Goal: Task Accomplishment & Management: Manage account settings

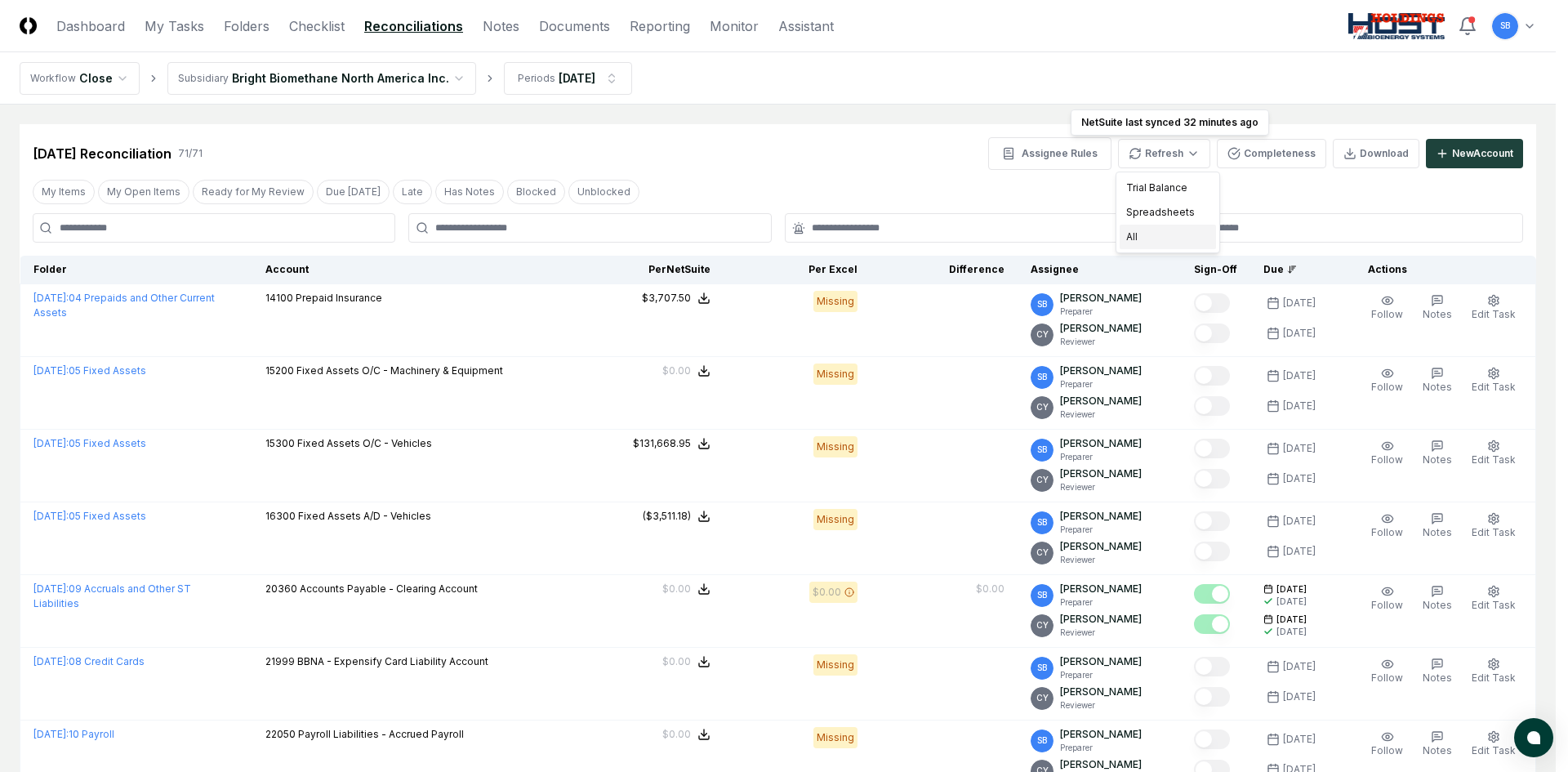
click at [1155, 238] on div "All" at bounding box center [1167, 237] width 97 height 25
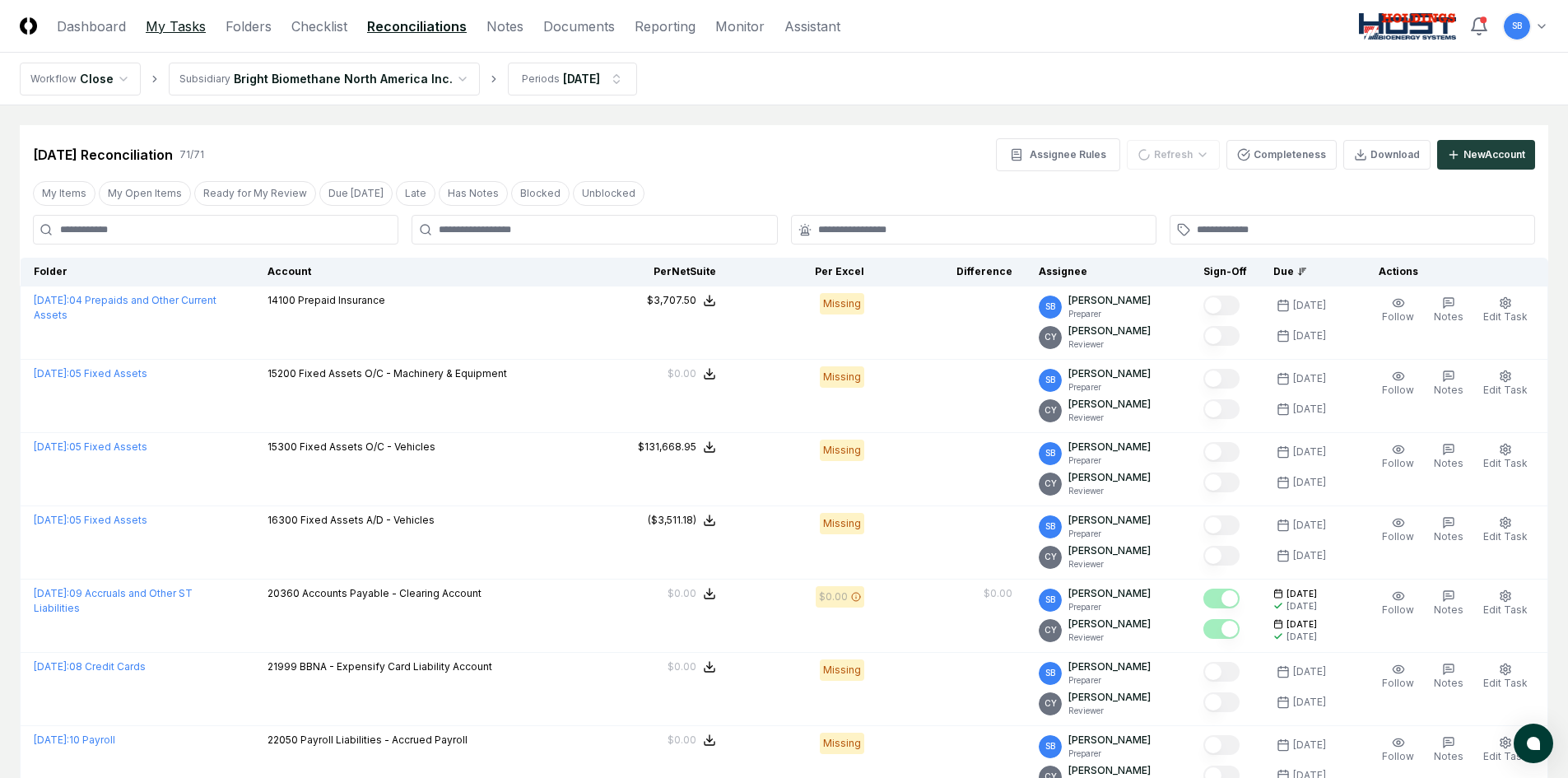
click at [193, 28] on link "My Tasks" at bounding box center [175, 26] width 60 height 20
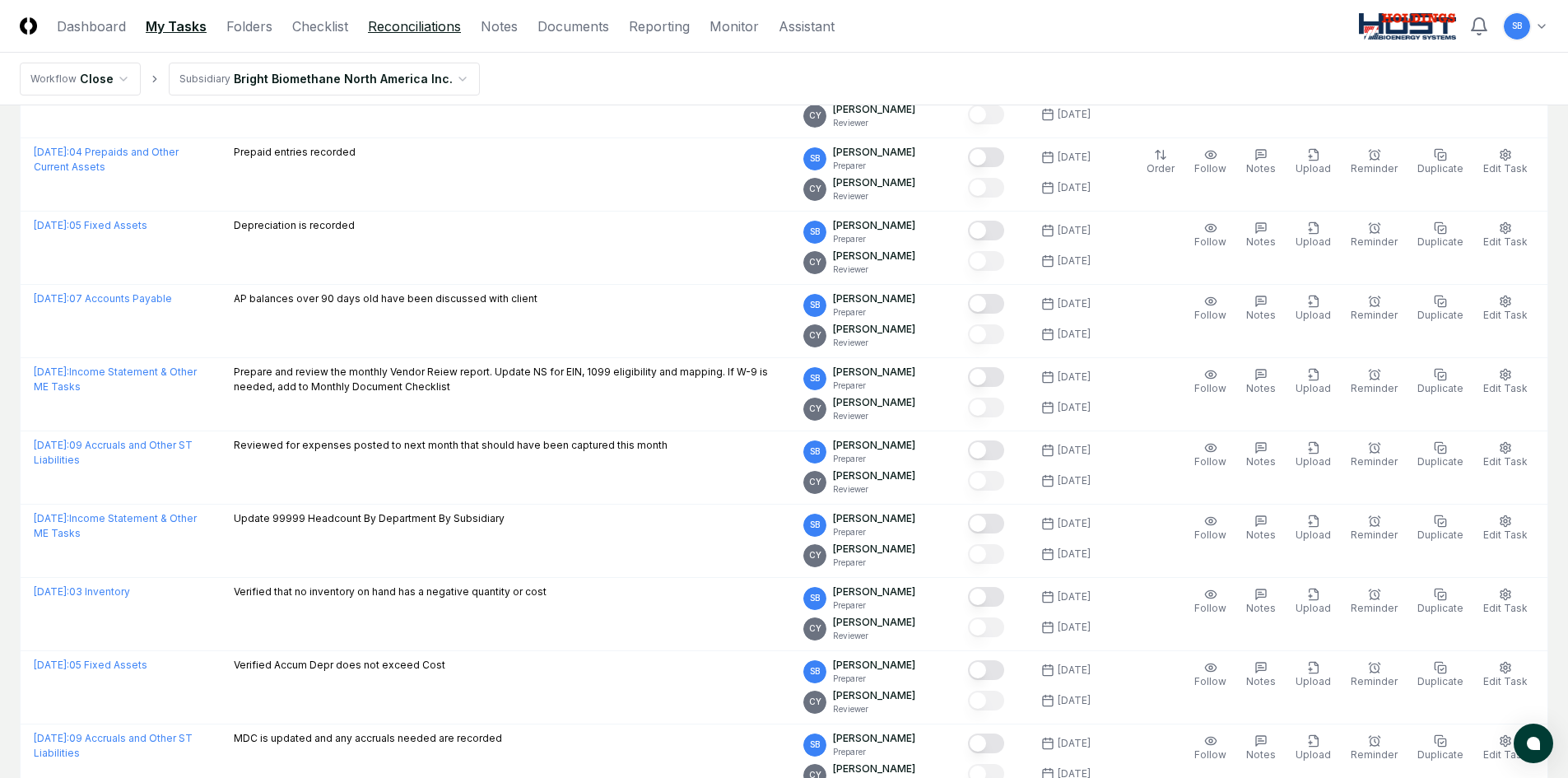
scroll to position [495, 0]
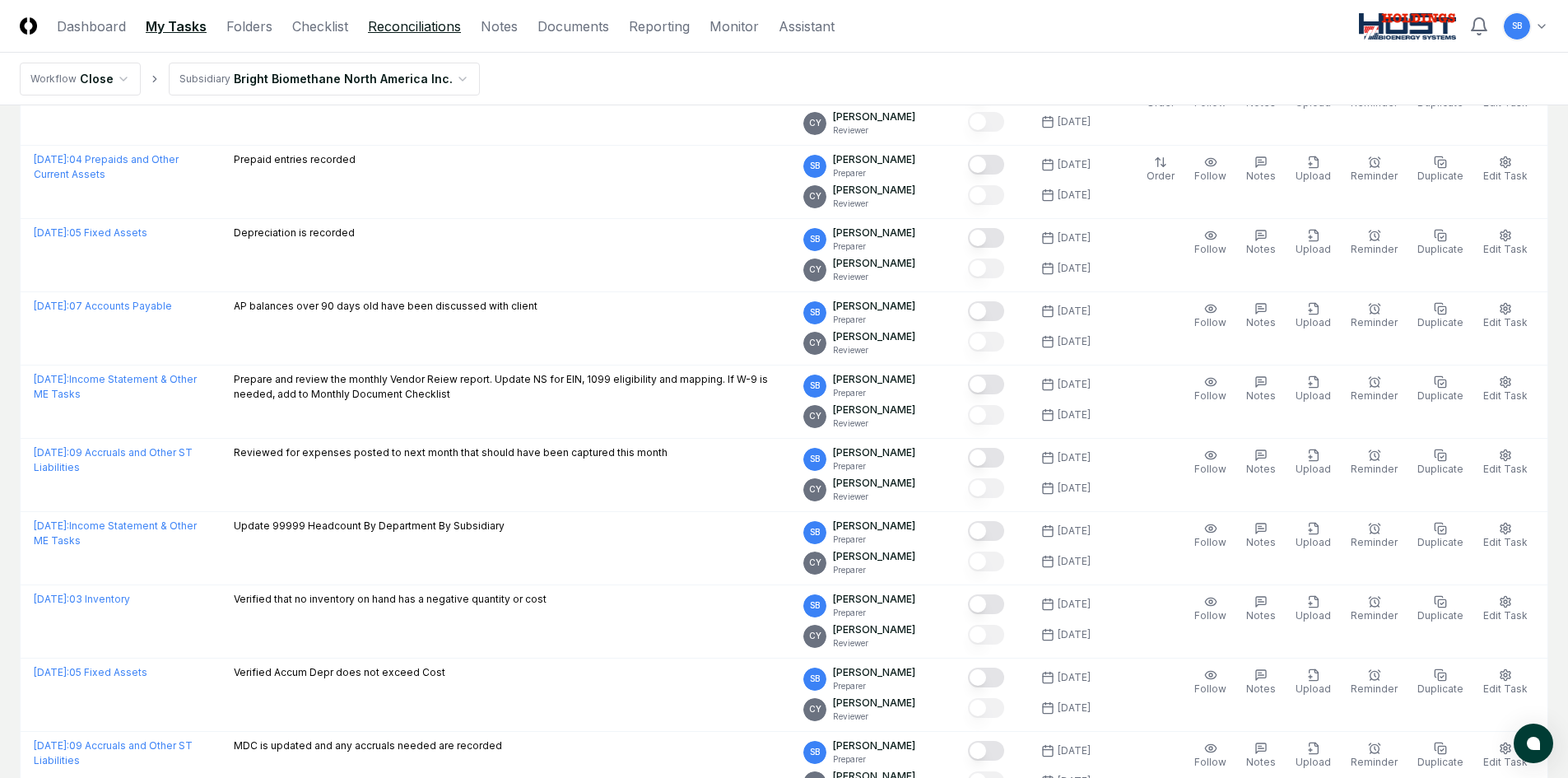
click at [410, 22] on link "Reconciliations" at bounding box center [414, 26] width 93 height 20
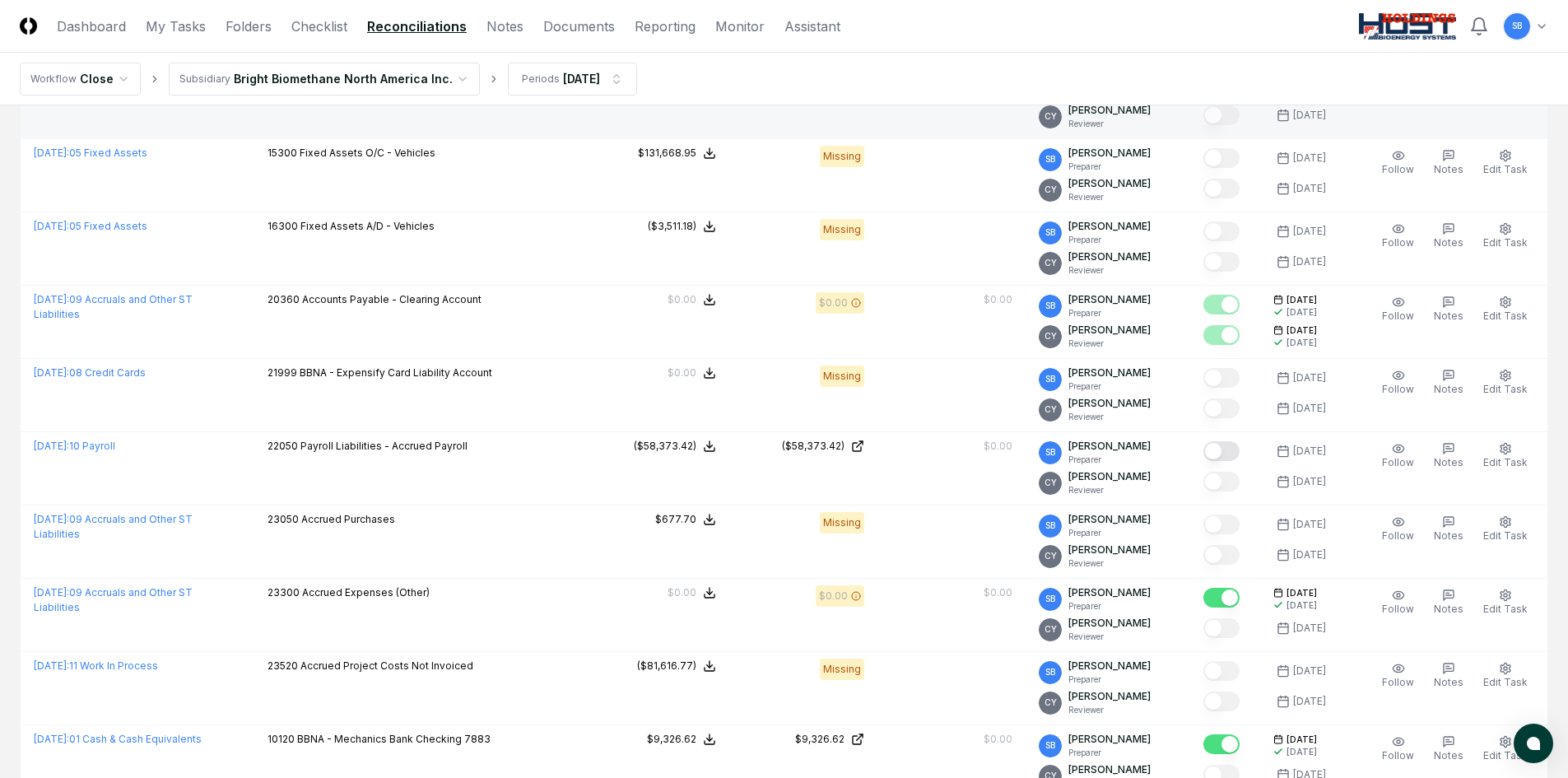
scroll to position [330, 0]
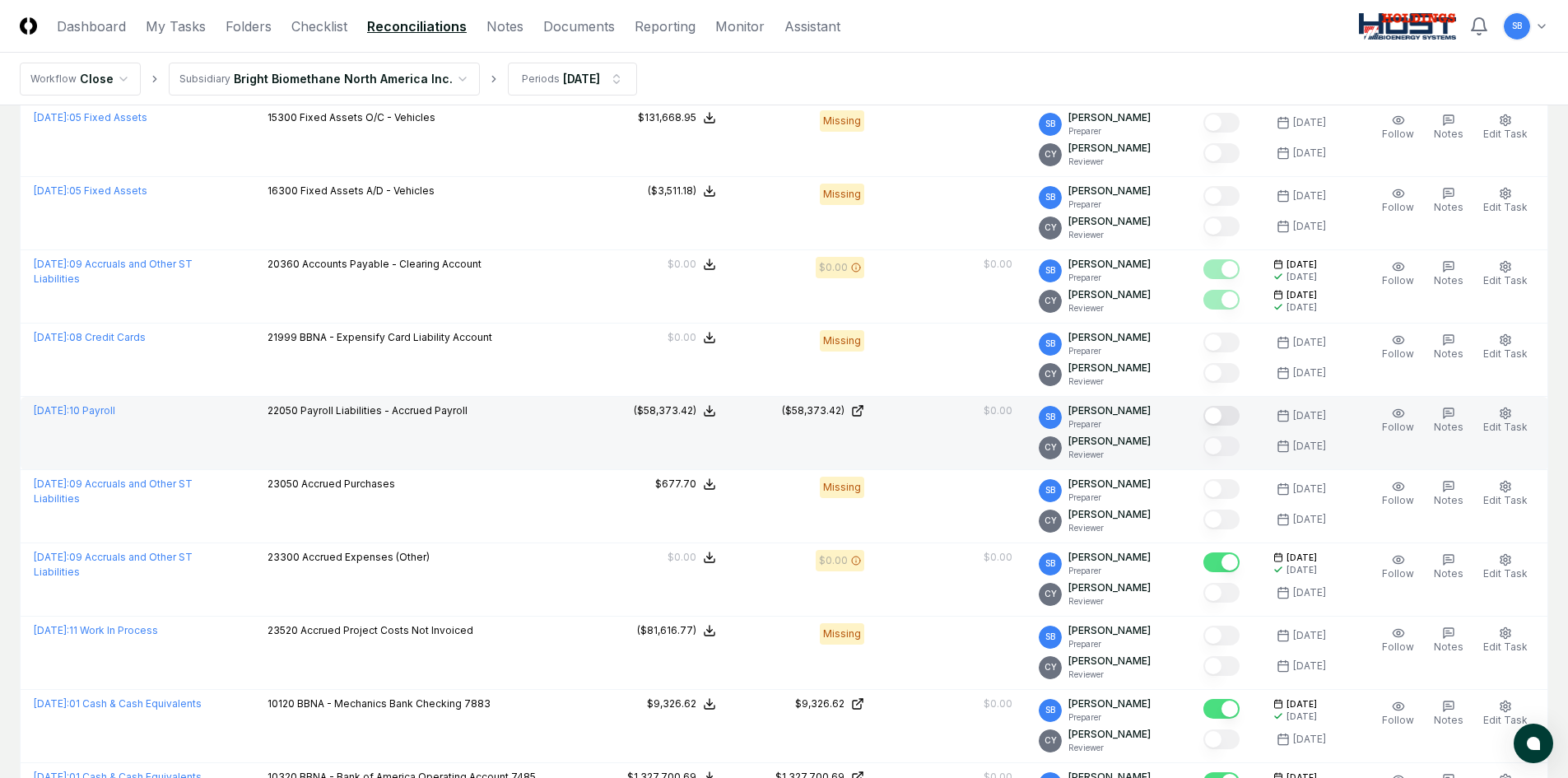
click at [1232, 416] on button "Mark complete" at bounding box center [1222, 416] width 37 height 20
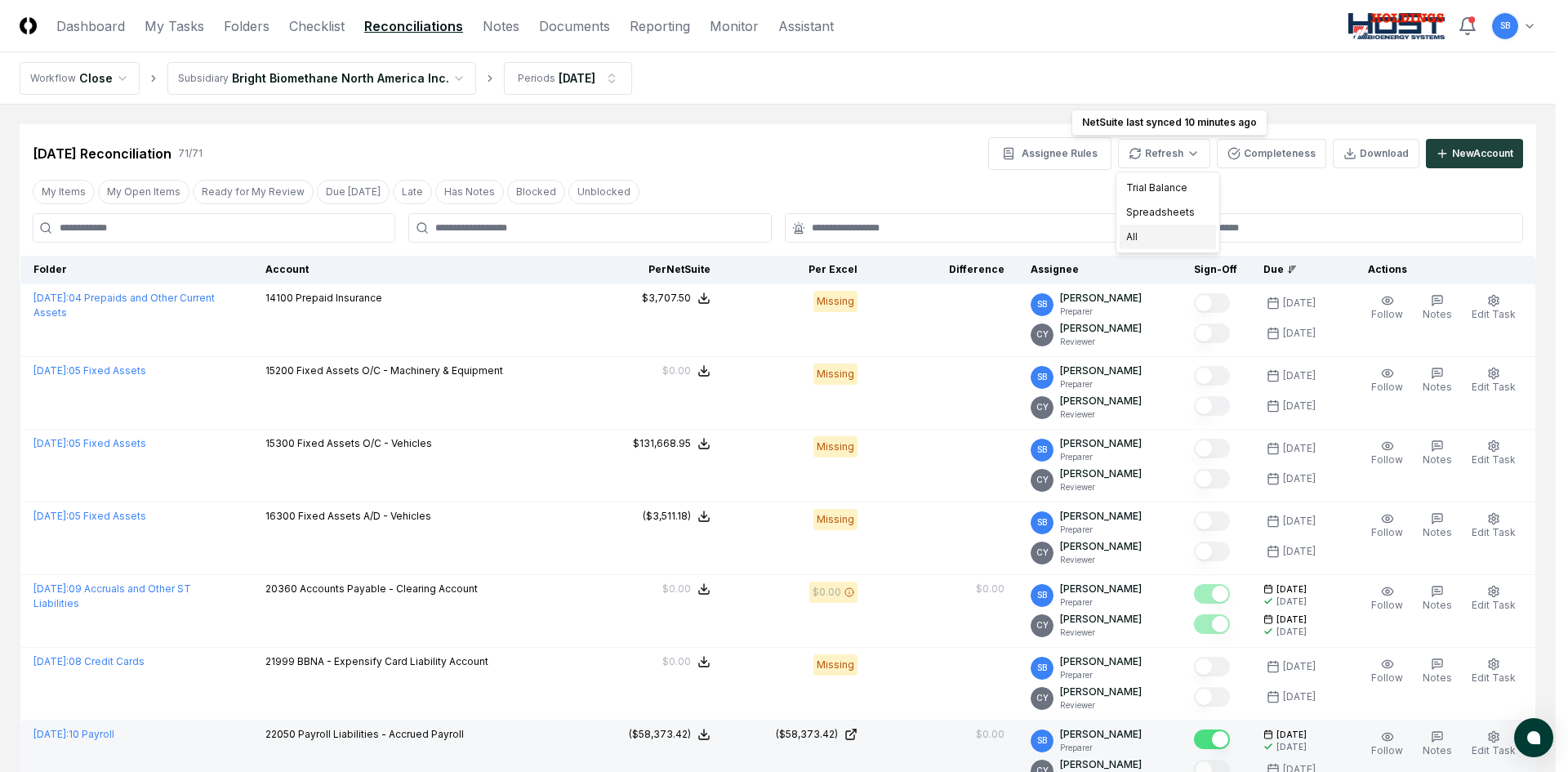
click at [1147, 234] on div "All" at bounding box center [1167, 237] width 97 height 25
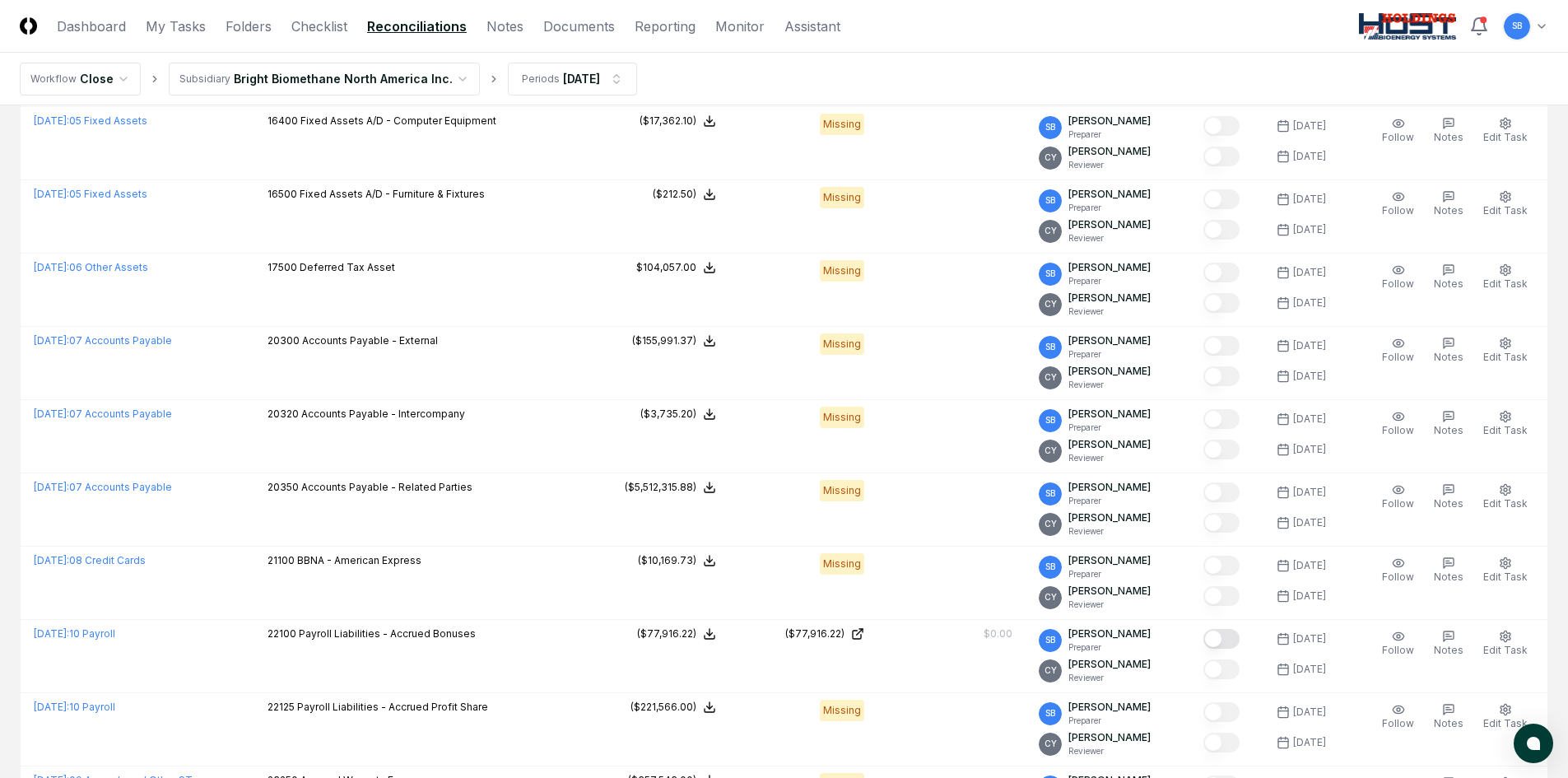
scroll to position [3047, 0]
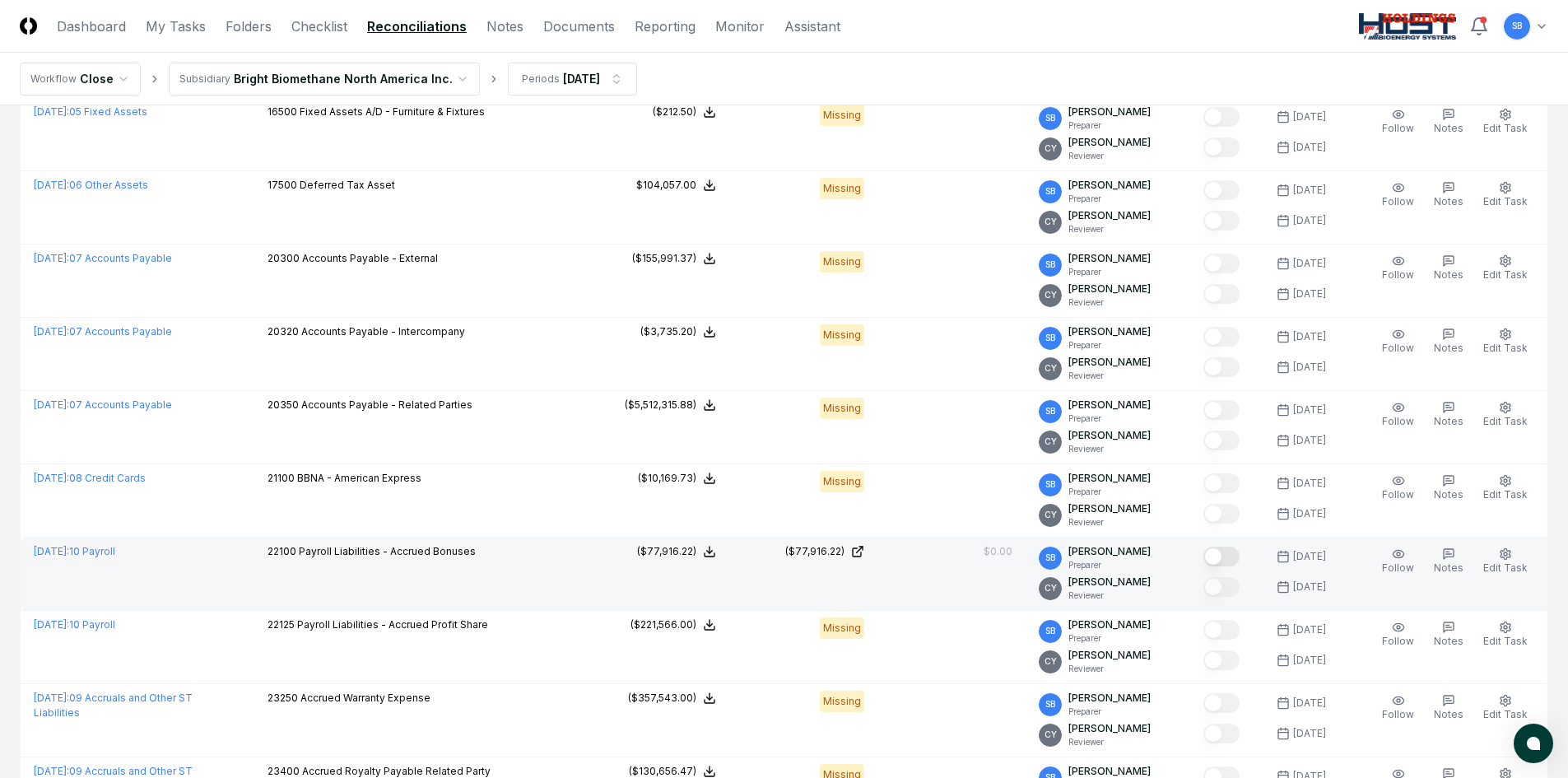
click at [1239, 556] on button "Mark complete" at bounding box center [1222, 556] width 37 height 20
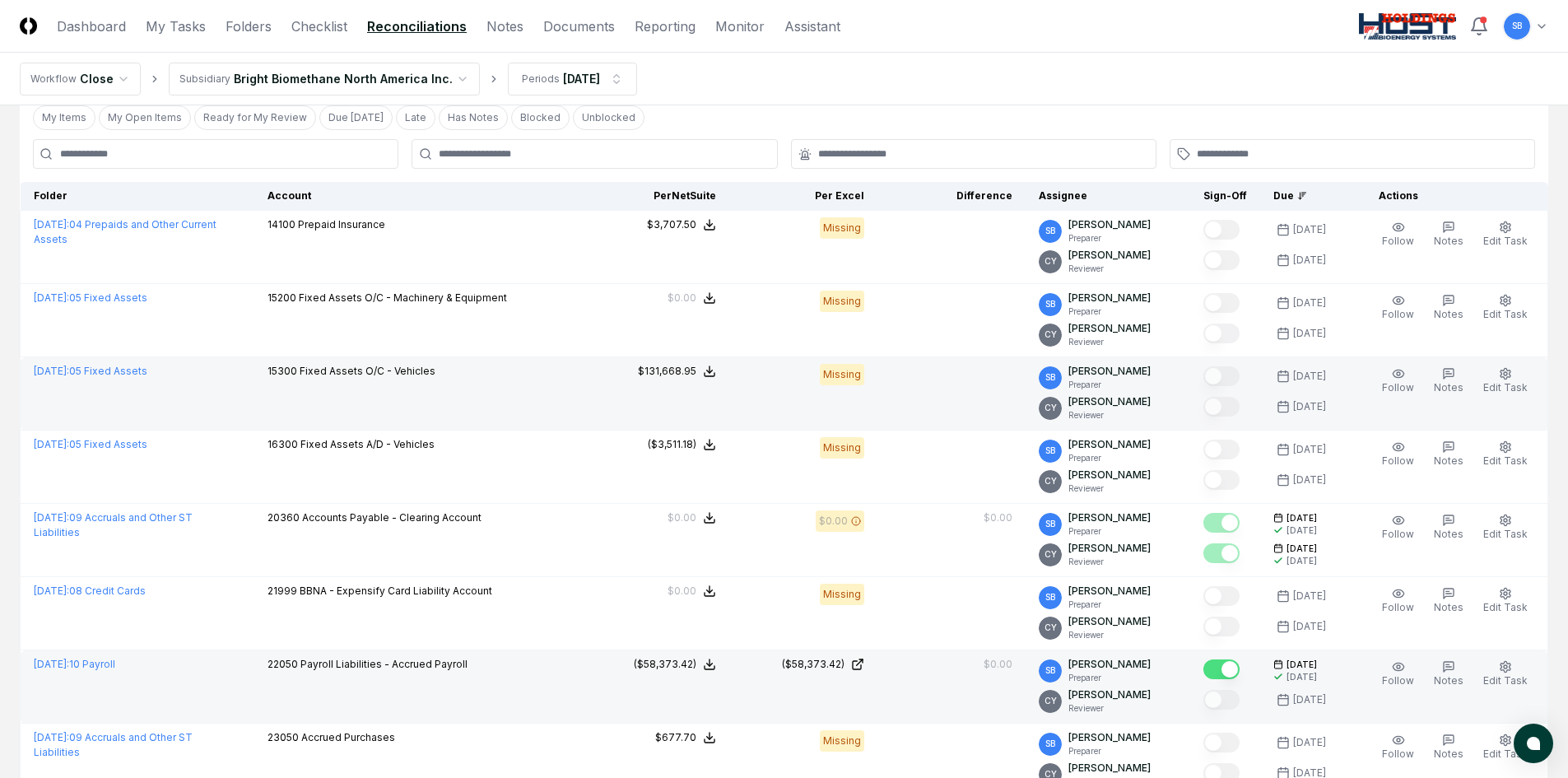
scroll to position [0, 0]
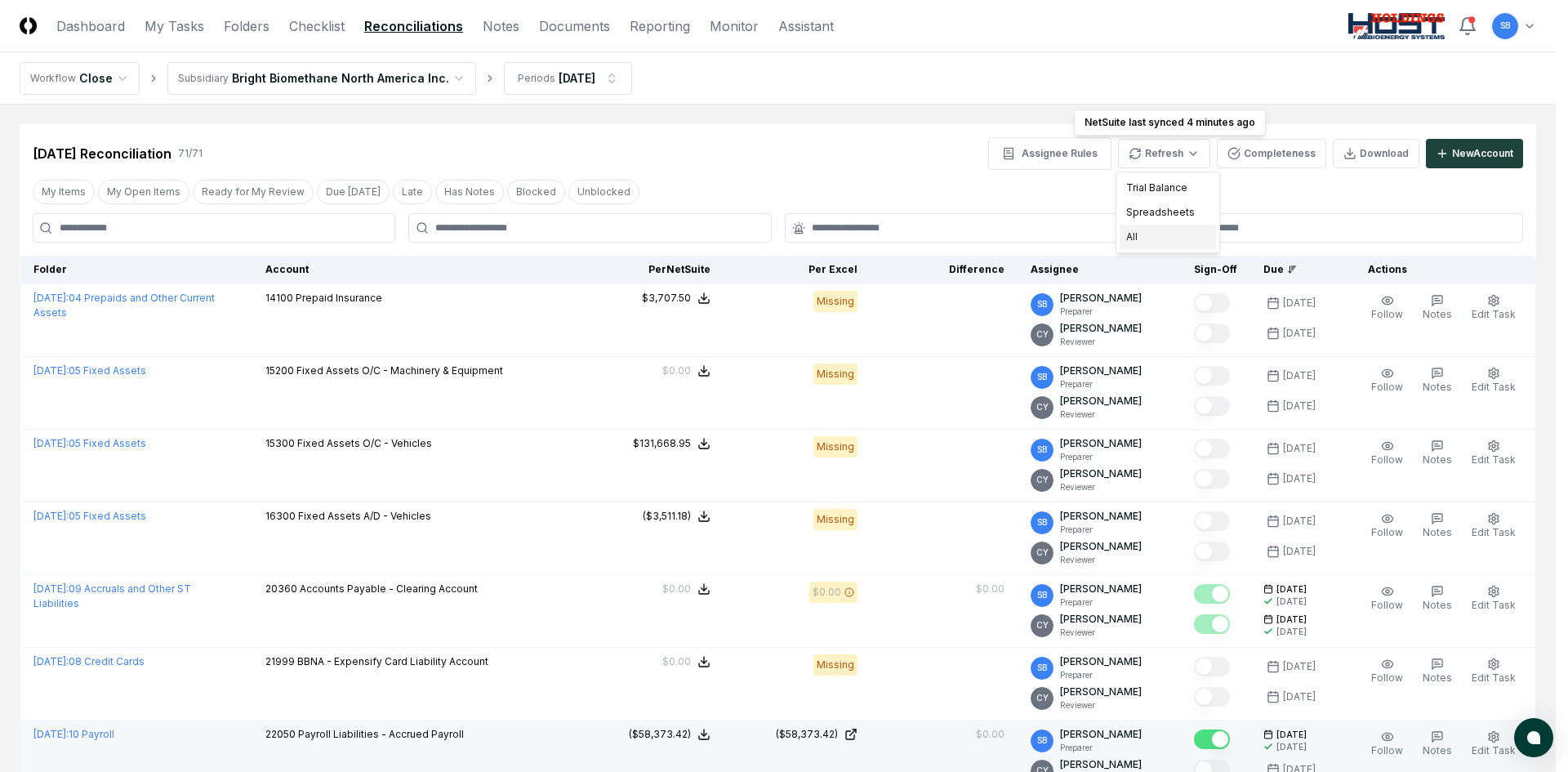
click at [1148, 232] on div "All" at bounding box center [1167, 237] width 97 height 25
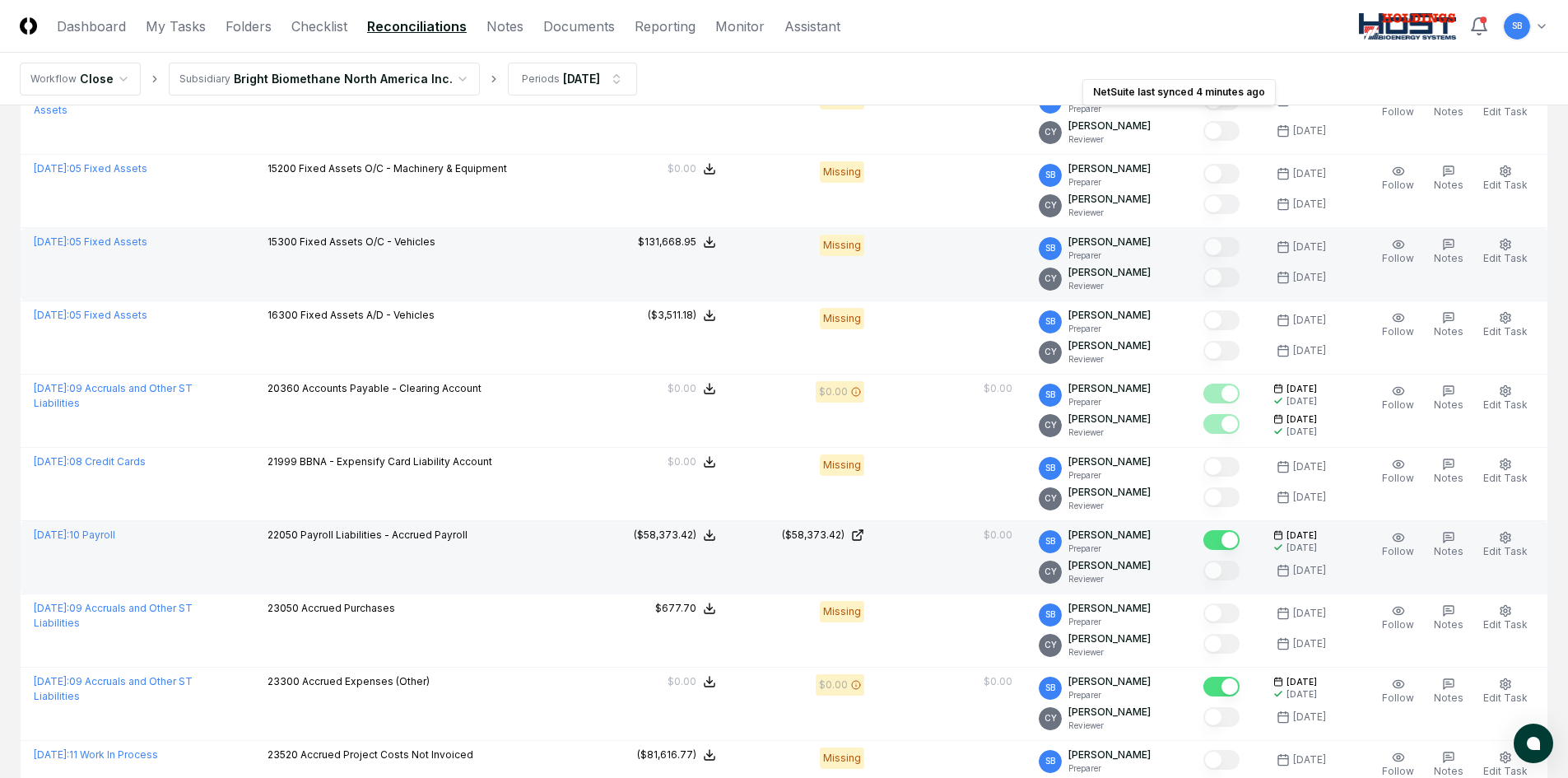
scroll to position [247, 0]
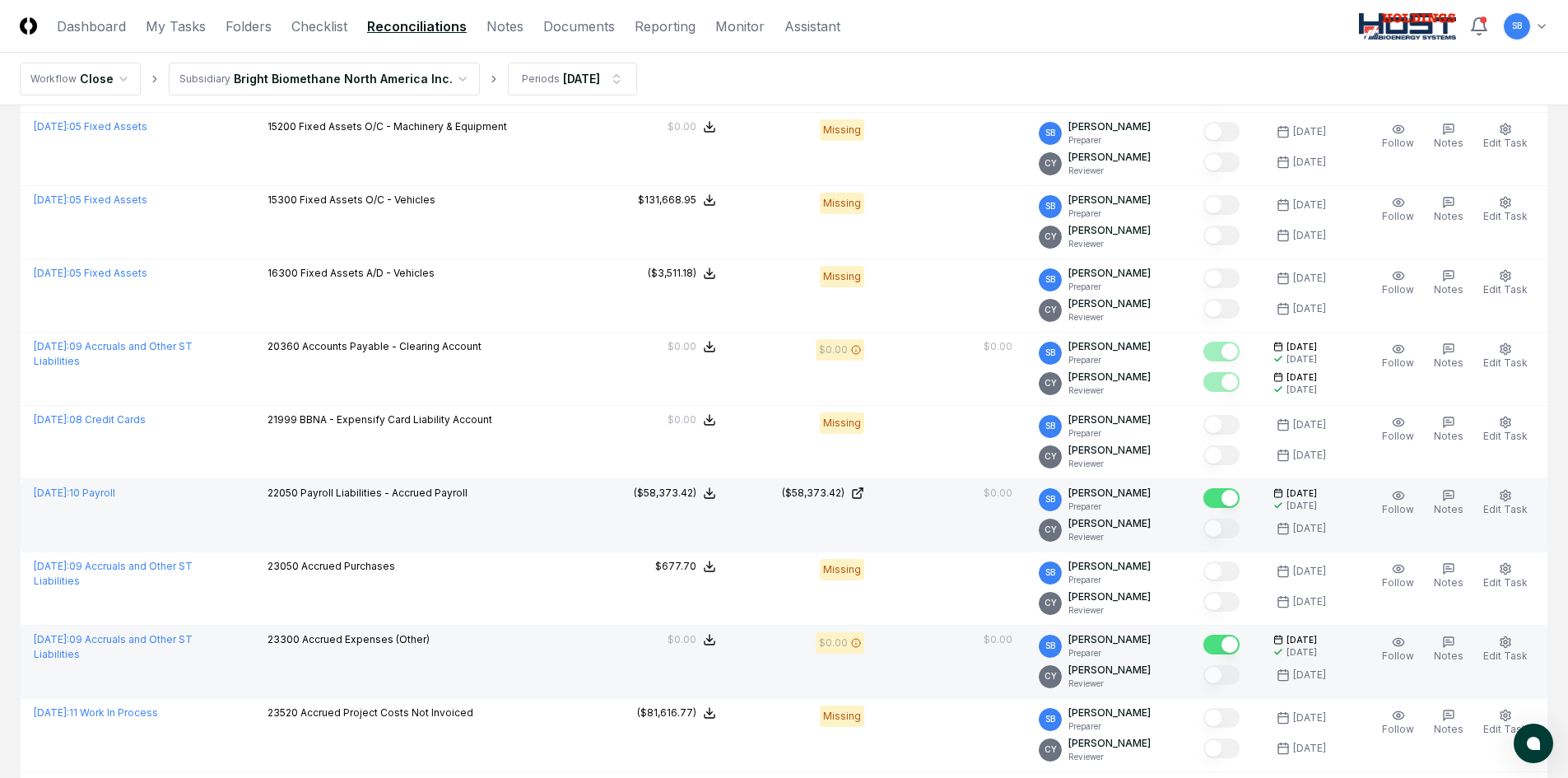
click at [1223, 645] on button "Mark complete" at bounding box center [1222, 645] width 37 height 20
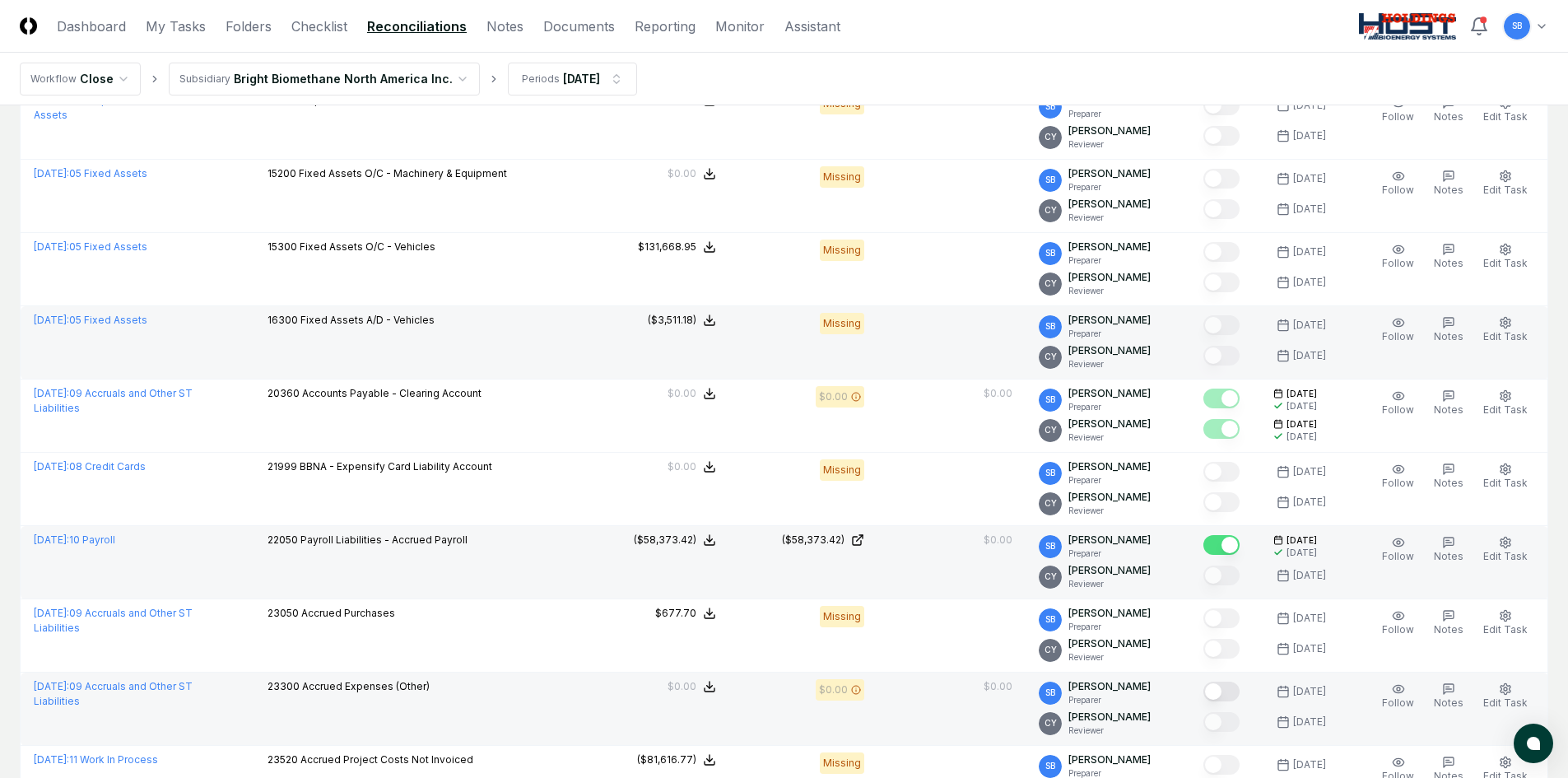
scroll to position [0, 0]
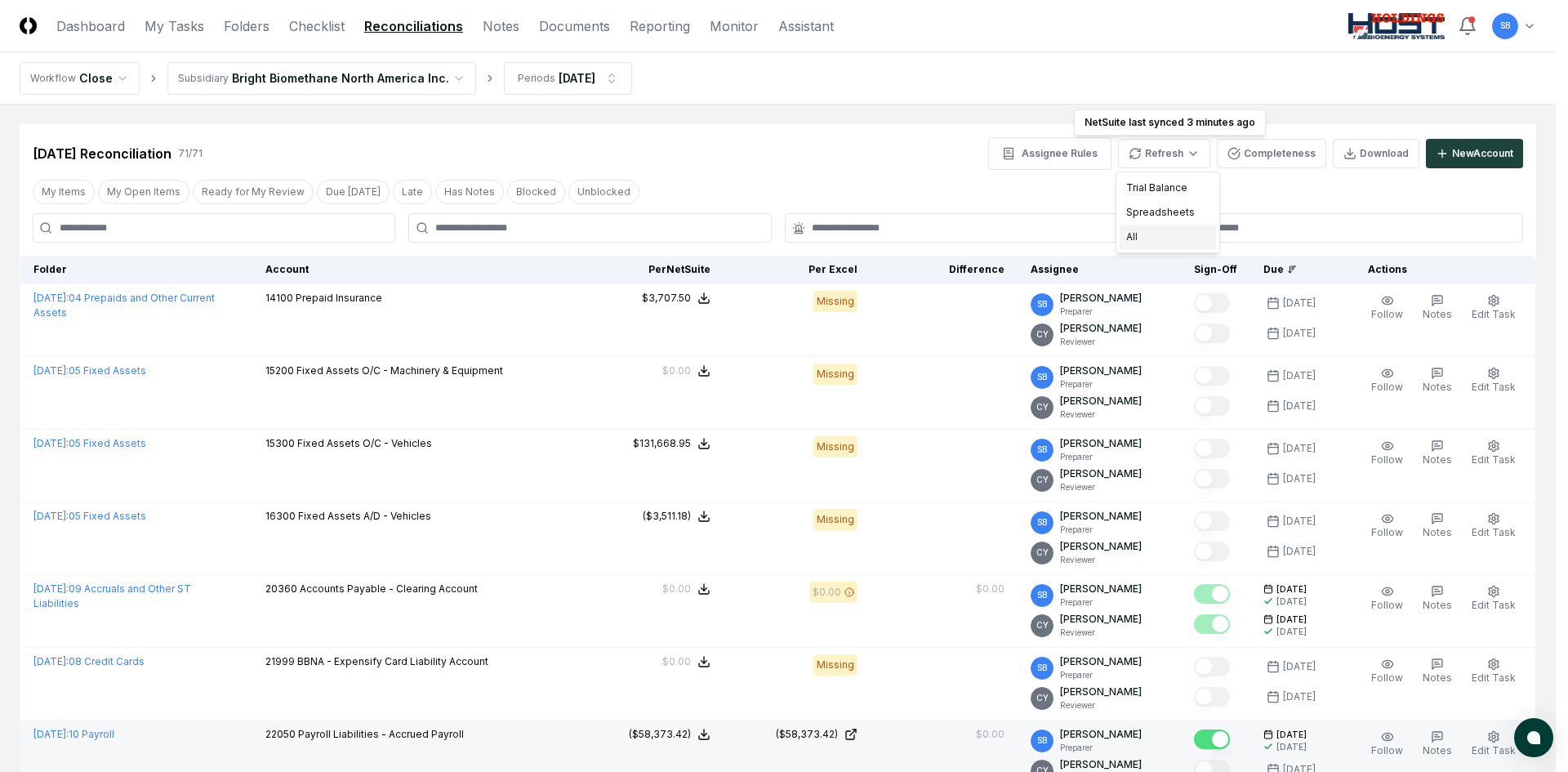
click at [1157, 232] on div "All" at bounding box center [1167, 237] width 97 height 25
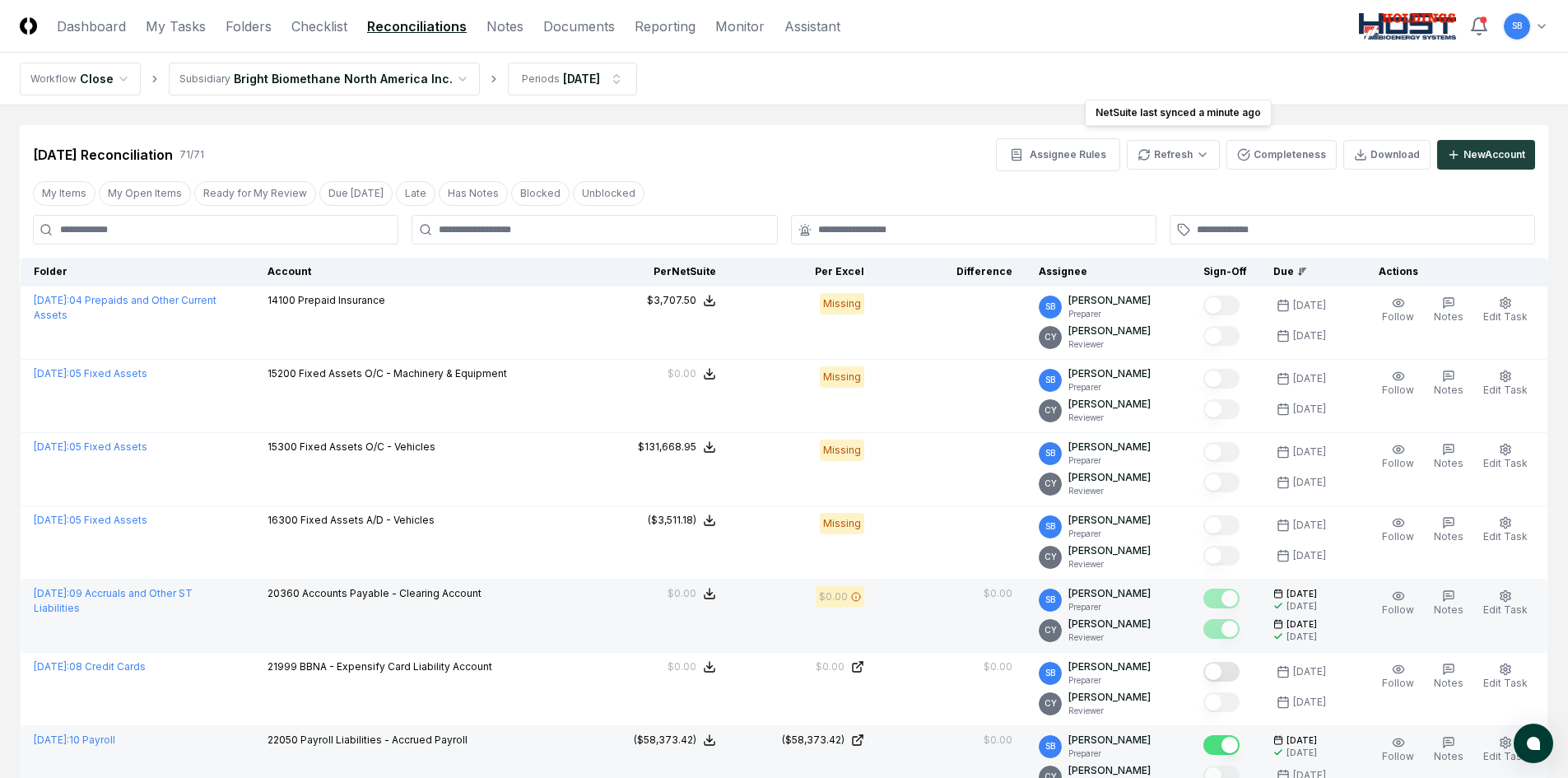
scroll to position [82, 0]
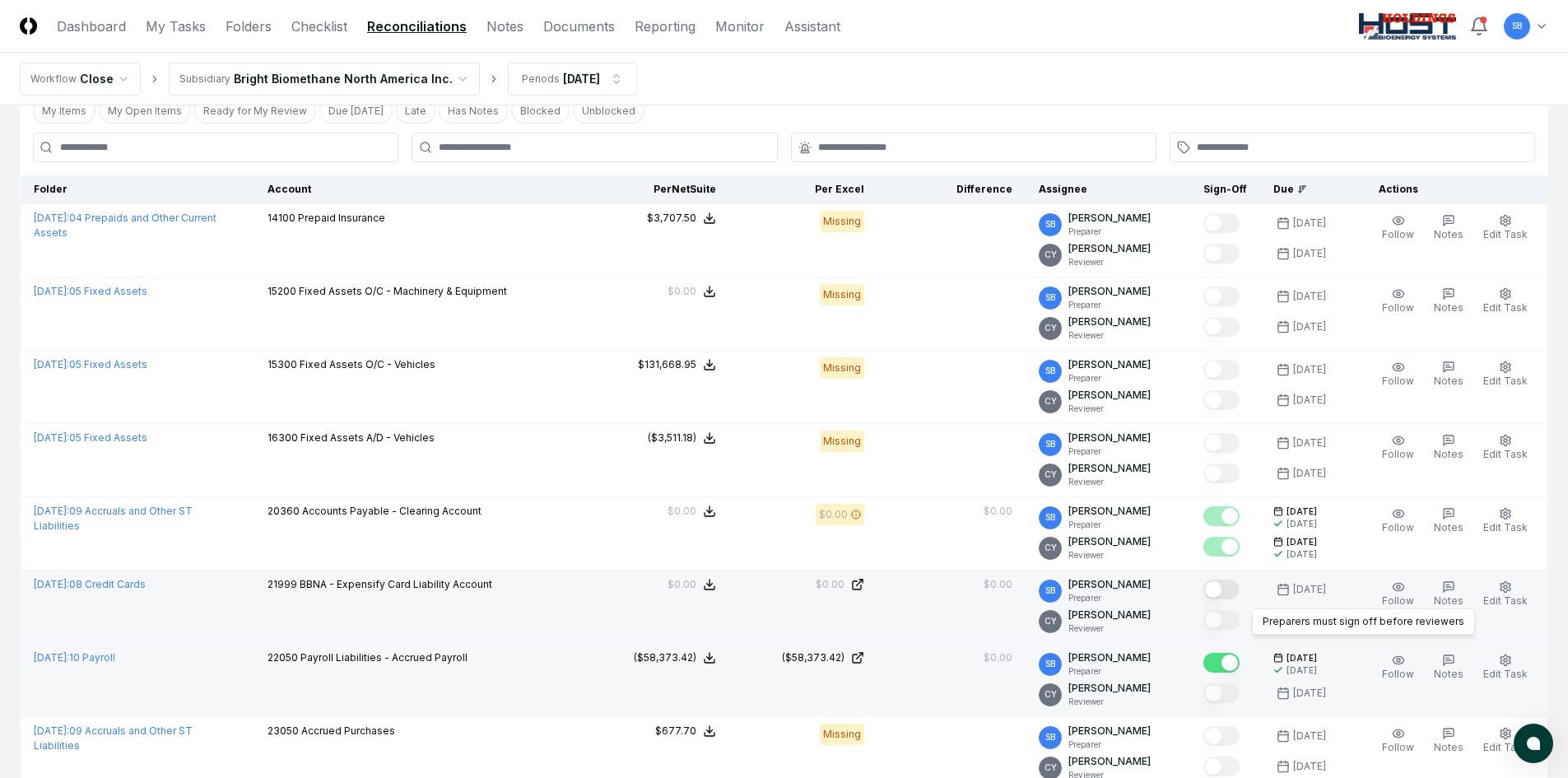
click at [1232, 599] on button "Mark complete" at bounding box center [1222, 589] width 37 height 20
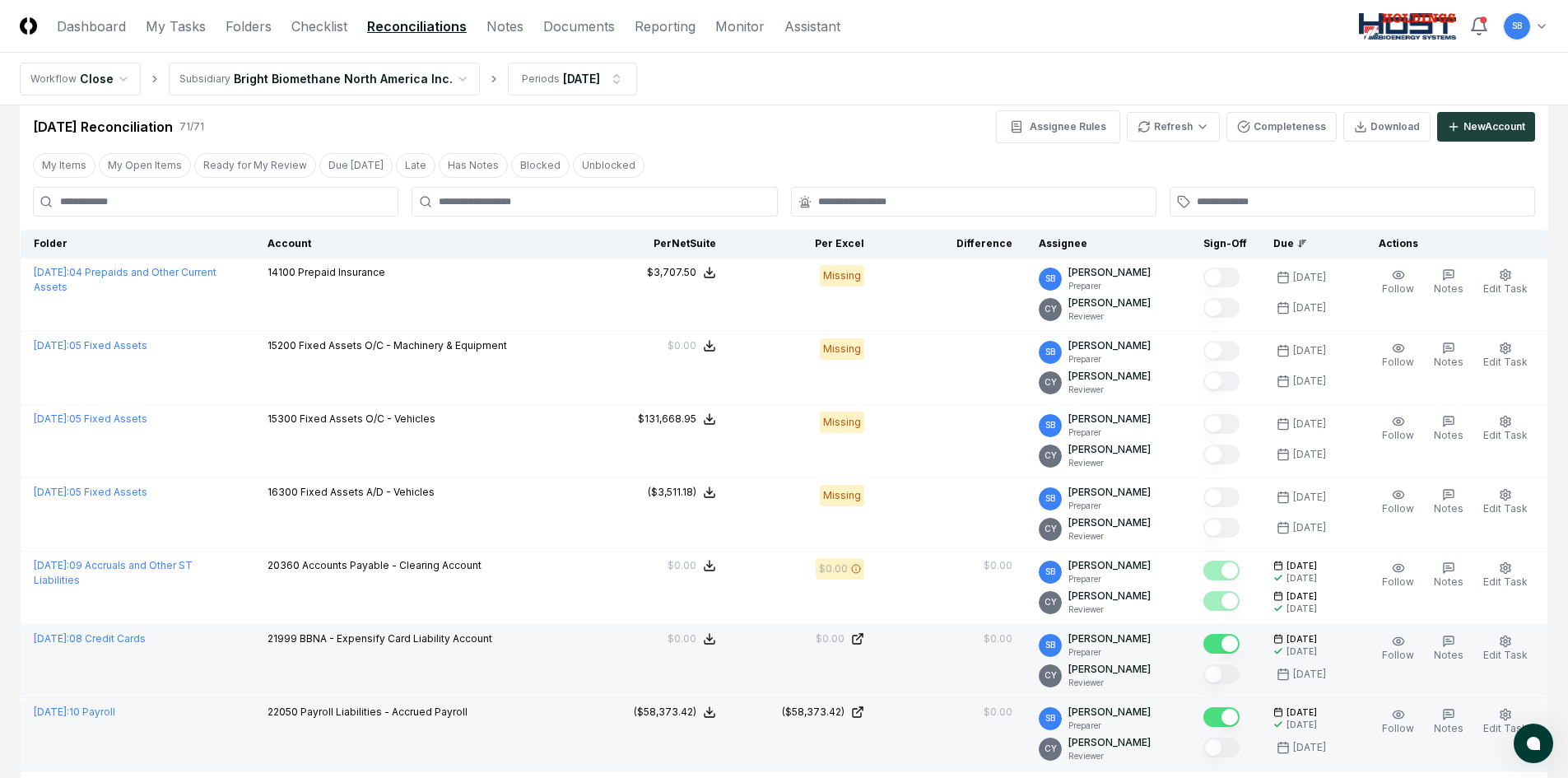
scroll to position [0, 0]
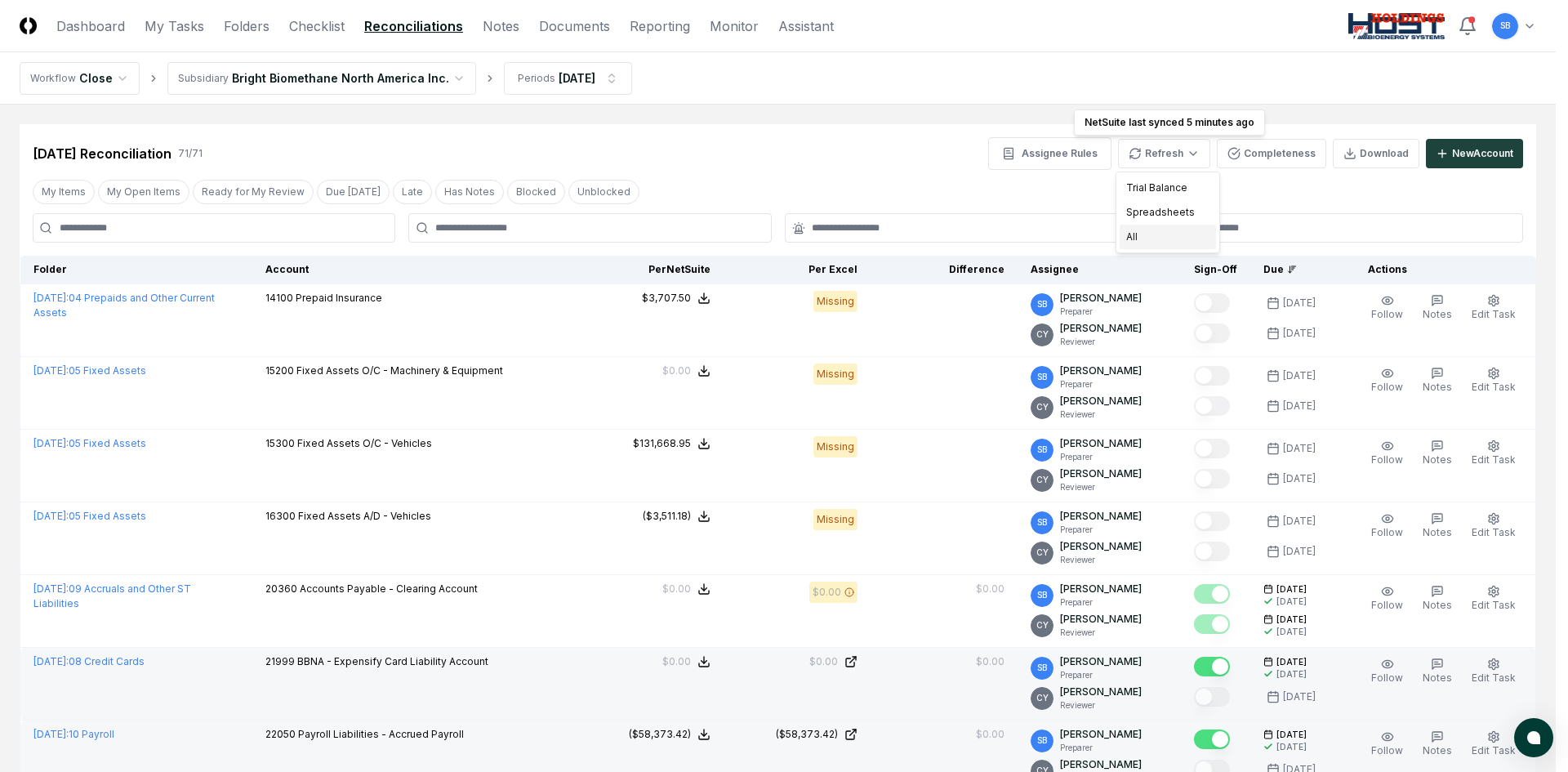
click at [1139, 238] on div "All" at bounding box center [1167, 237] width 97 height 25
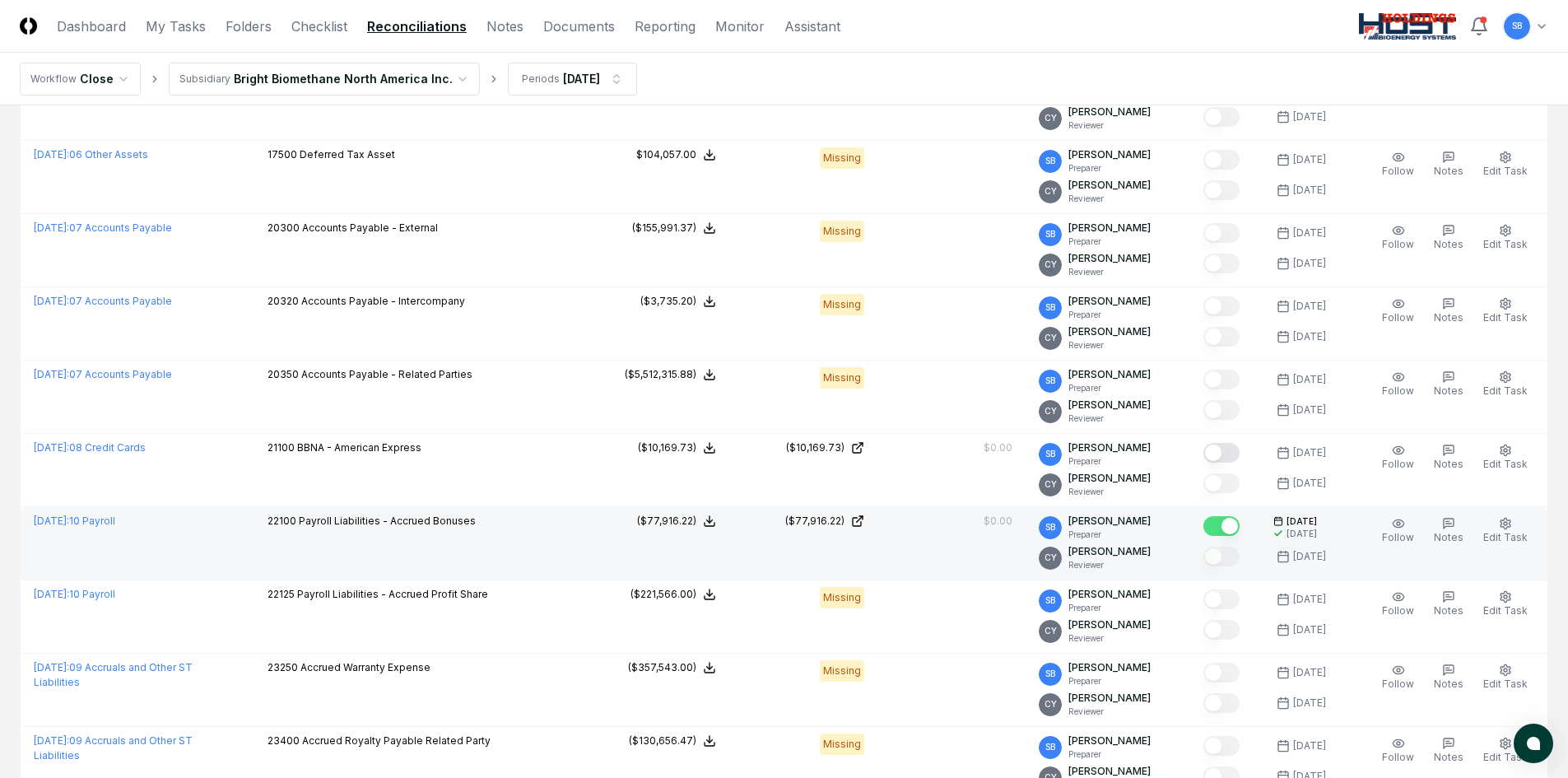
scroll to position [3129, 0]
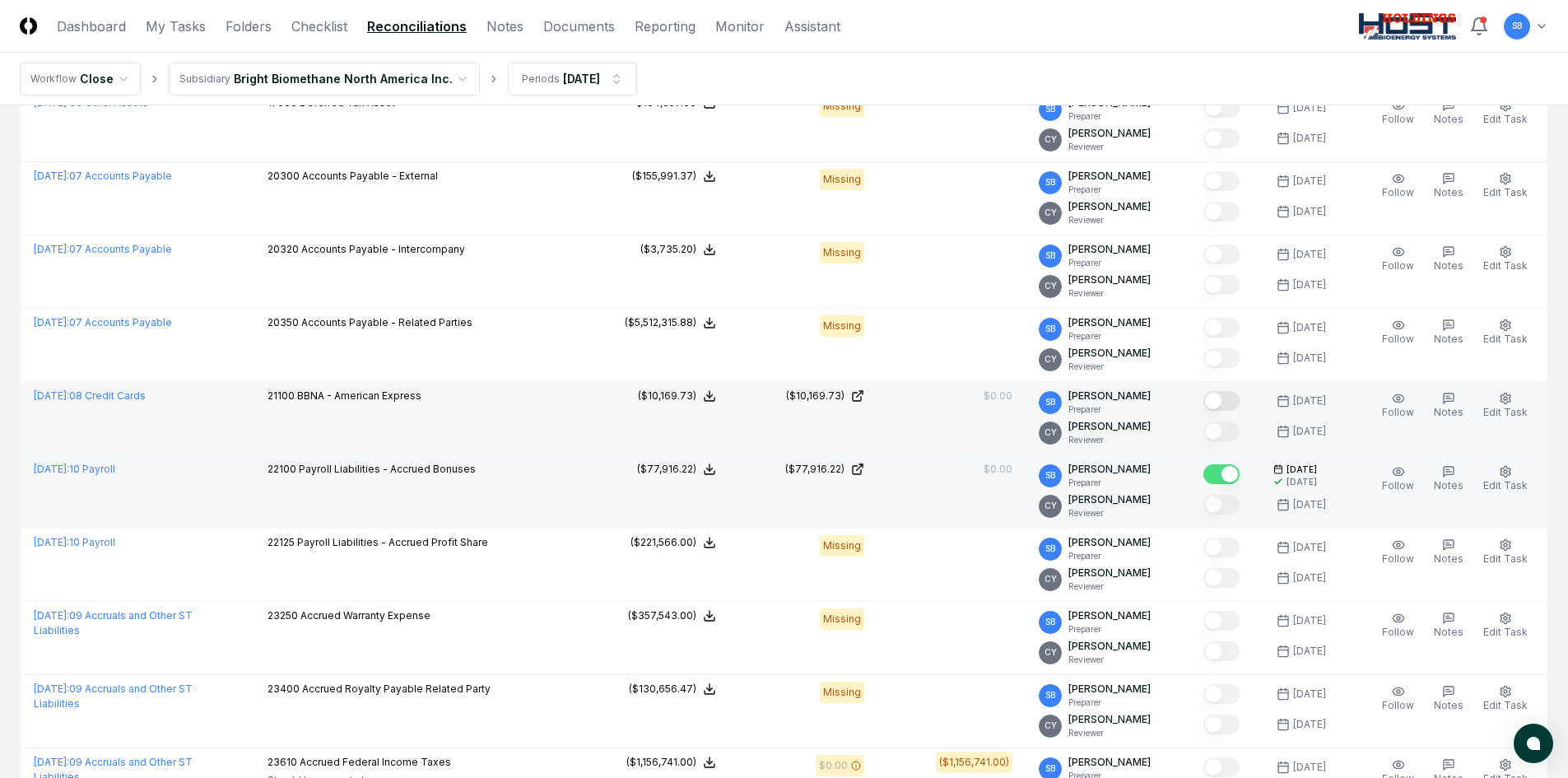
click at [1233, 404] on button "Mark complete" at bounding box center [1222, 401] width 37 height 20
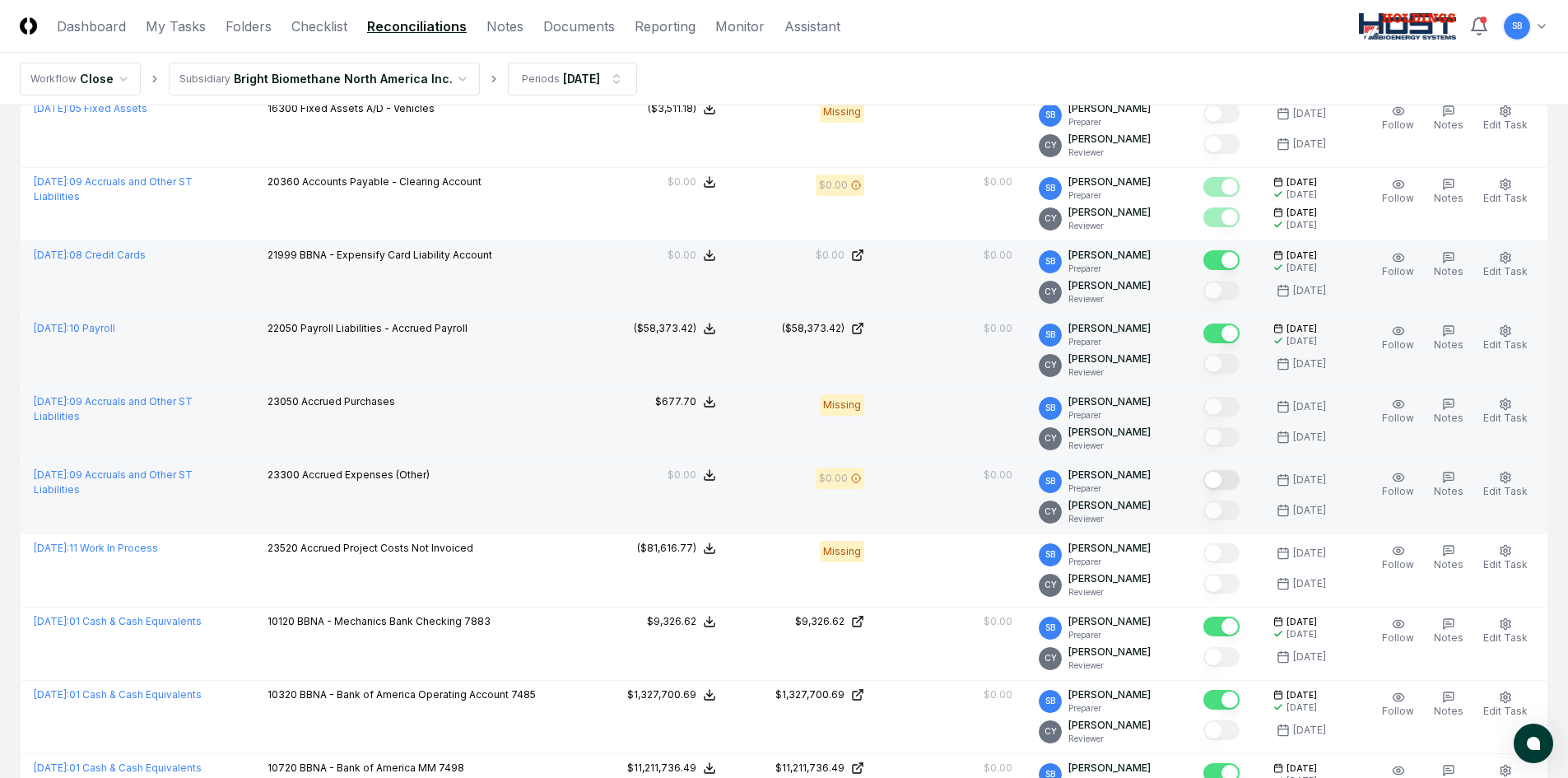
scroll to position [0, 0]
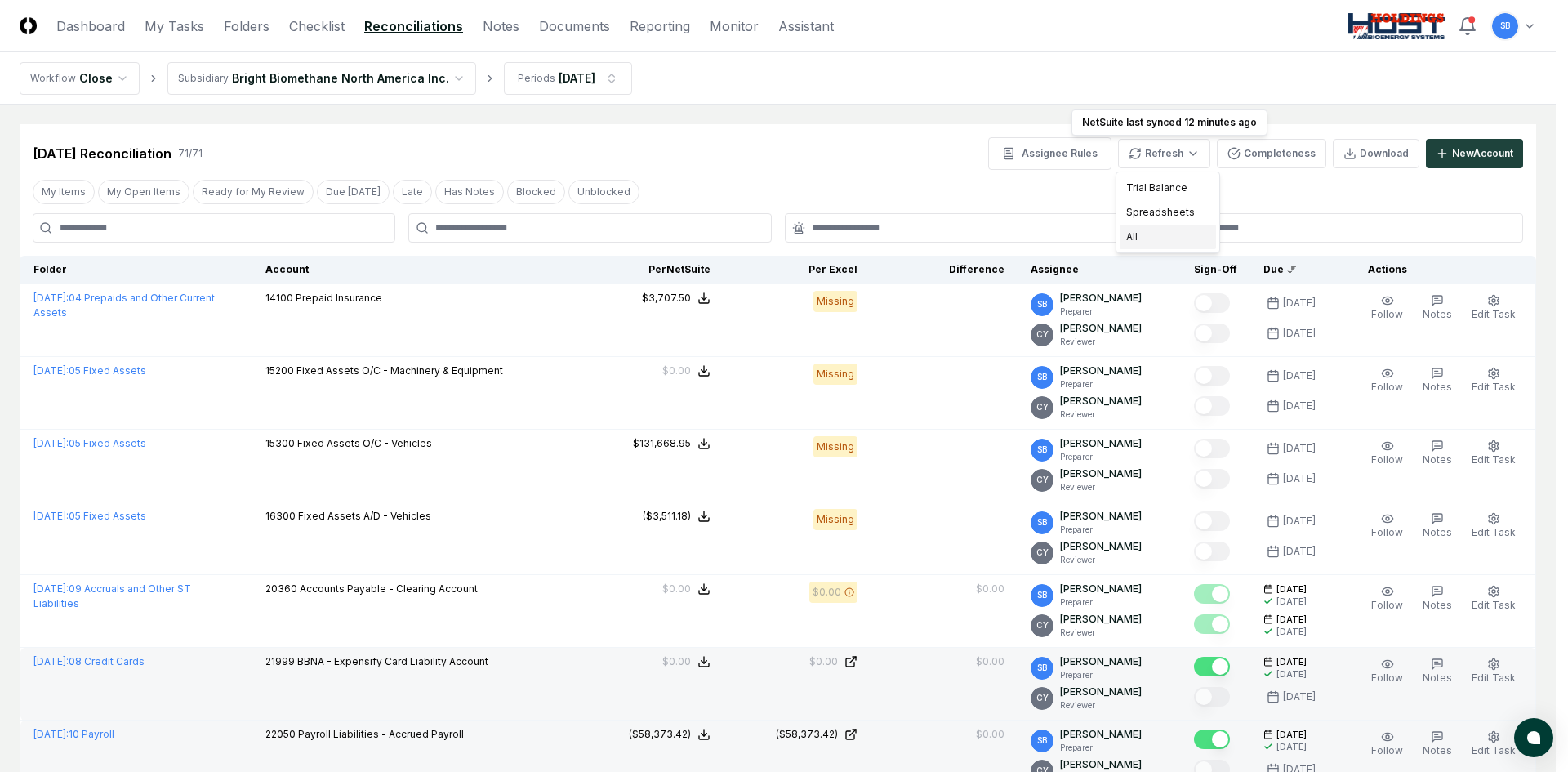
click at [1170, 234] on div "All" at bounding box center [1167, 237] width 97 height 25
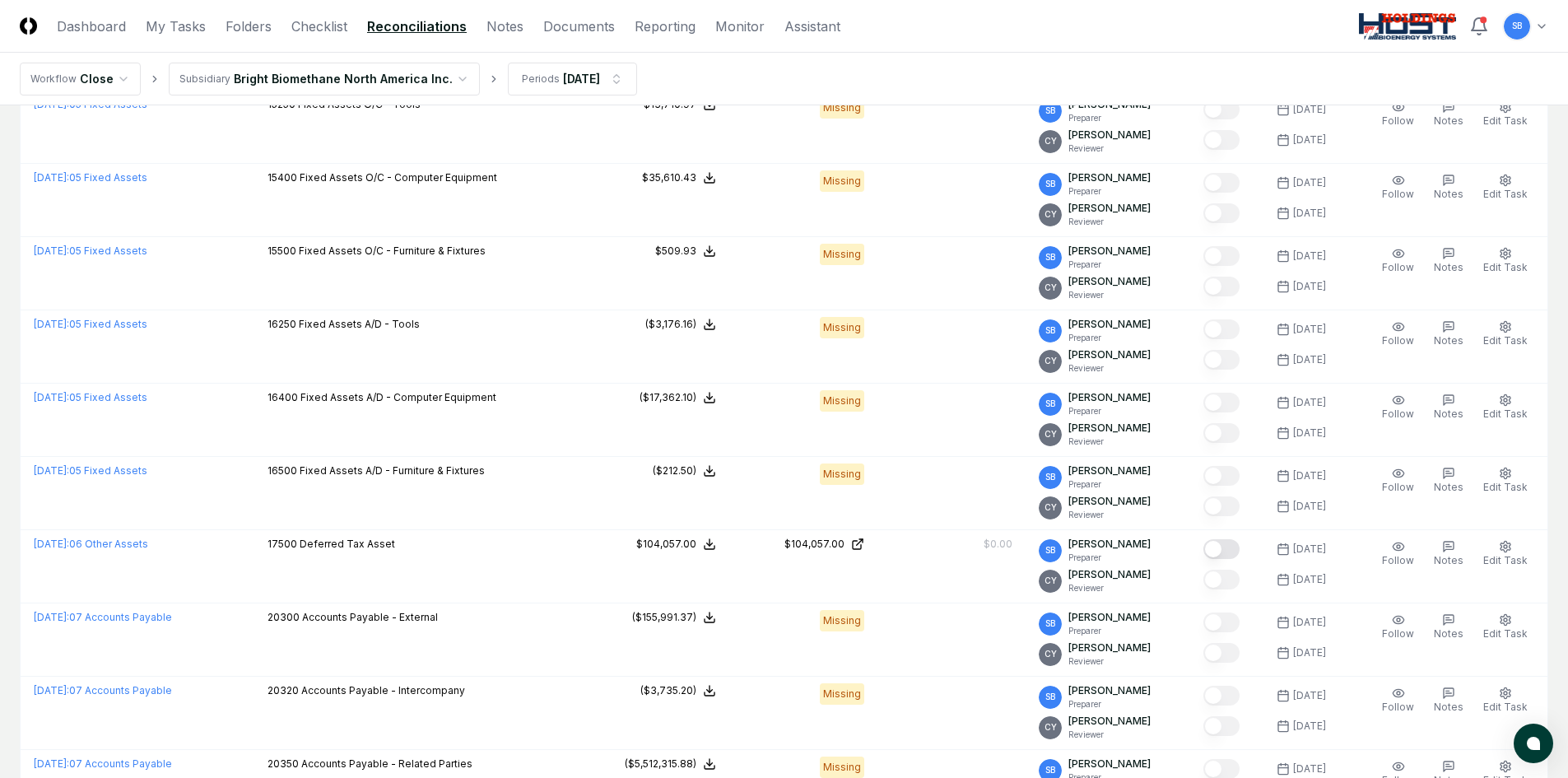
scroll to position [2718, 0]
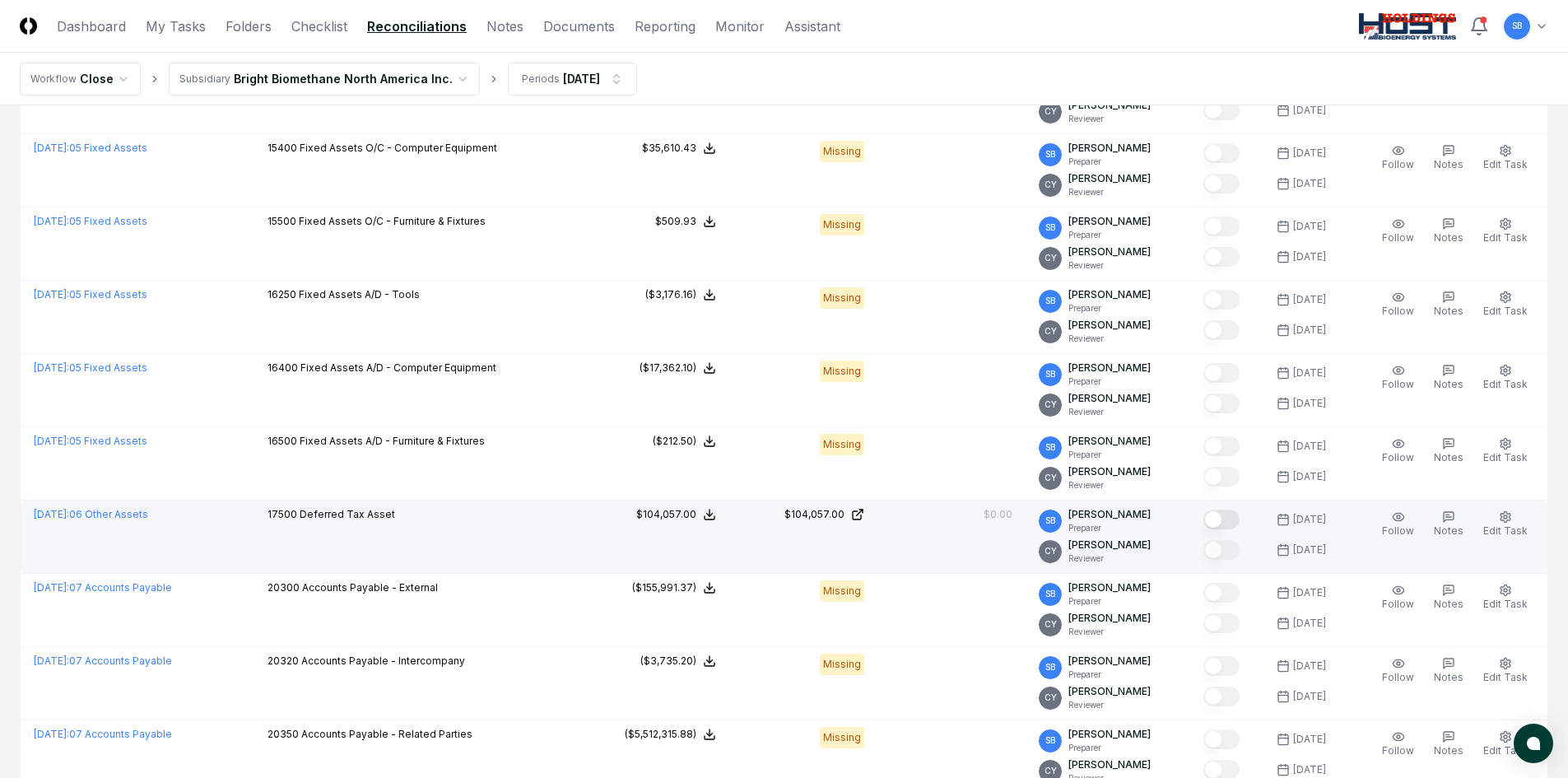
click at [1239, 521] on button "Mark complete" at bounding box center [1222, 520] width 37 height 20
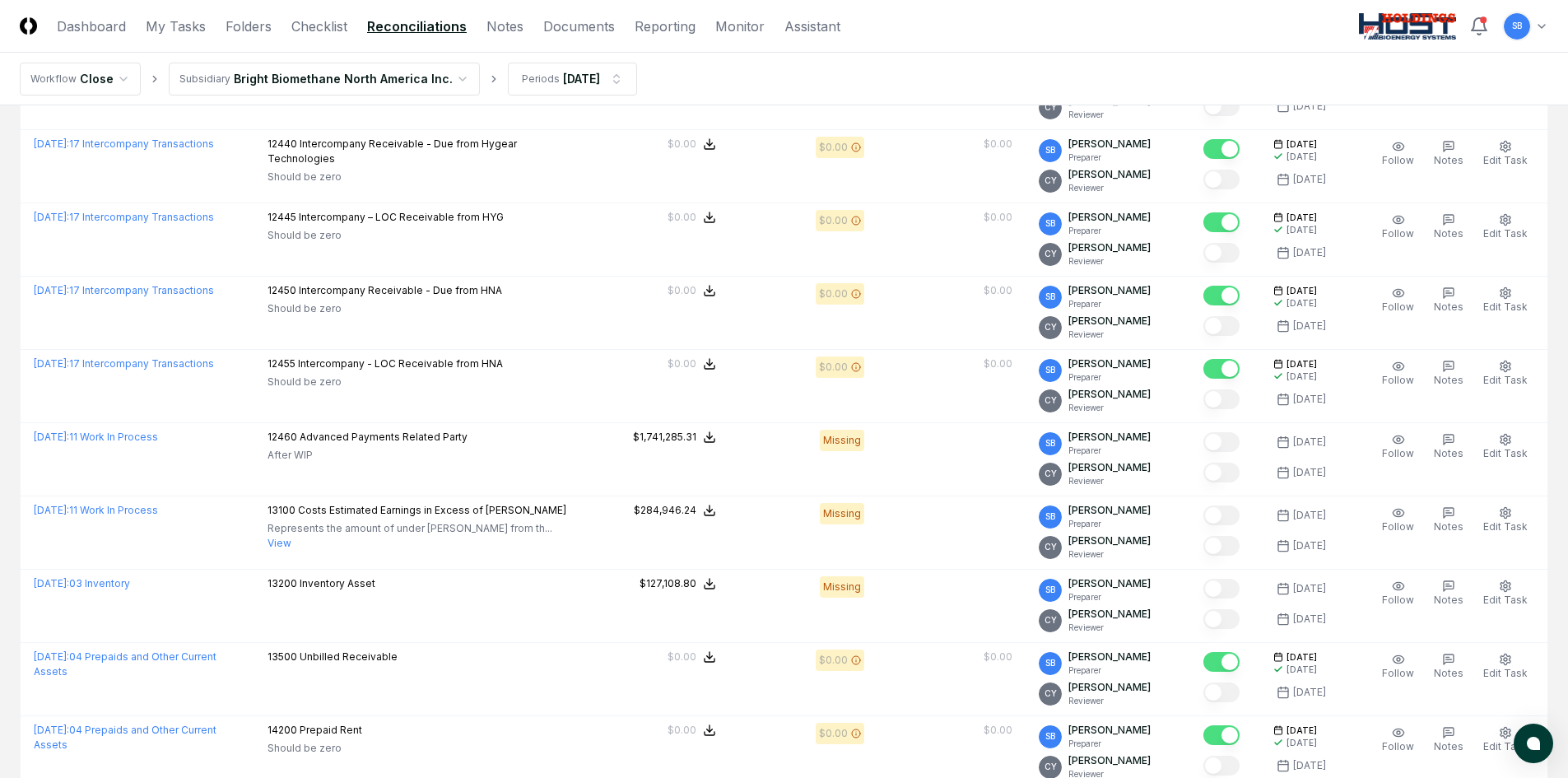
scroll to position [1348, 0]
